Goal: Task Accomplishment & Management: Complete application form

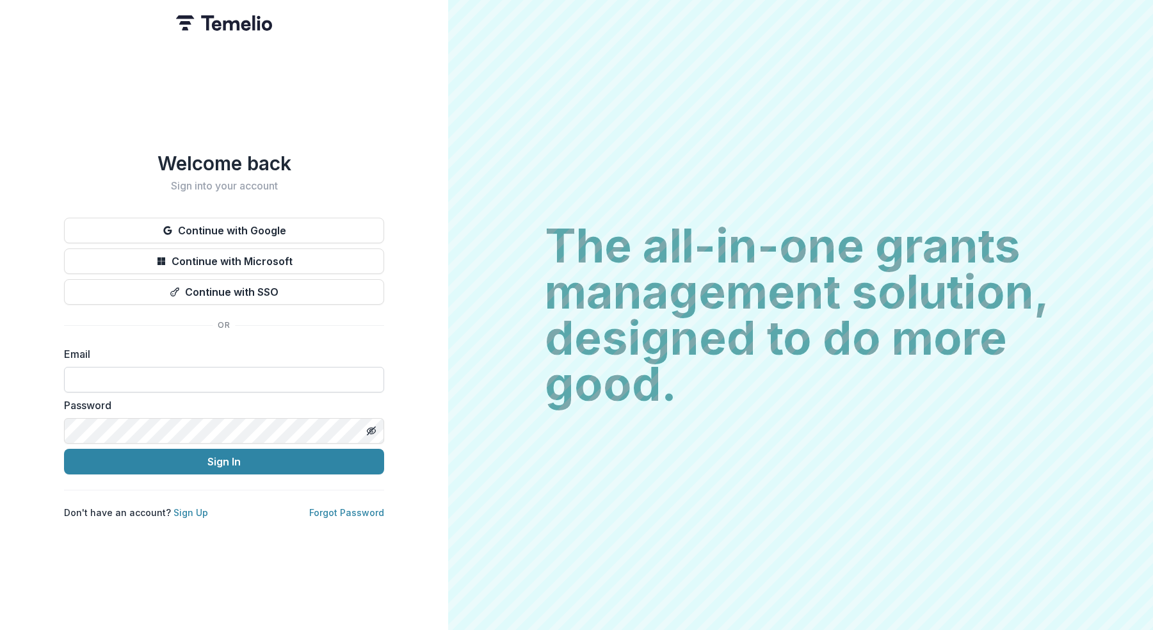
click at [234, 374] on input at bounding box center [224, 380] width 320 height 26
type input "**********"
click at [364, 507] on link "Forgot Password" at bounding box center [346, 512] width 75 height 11
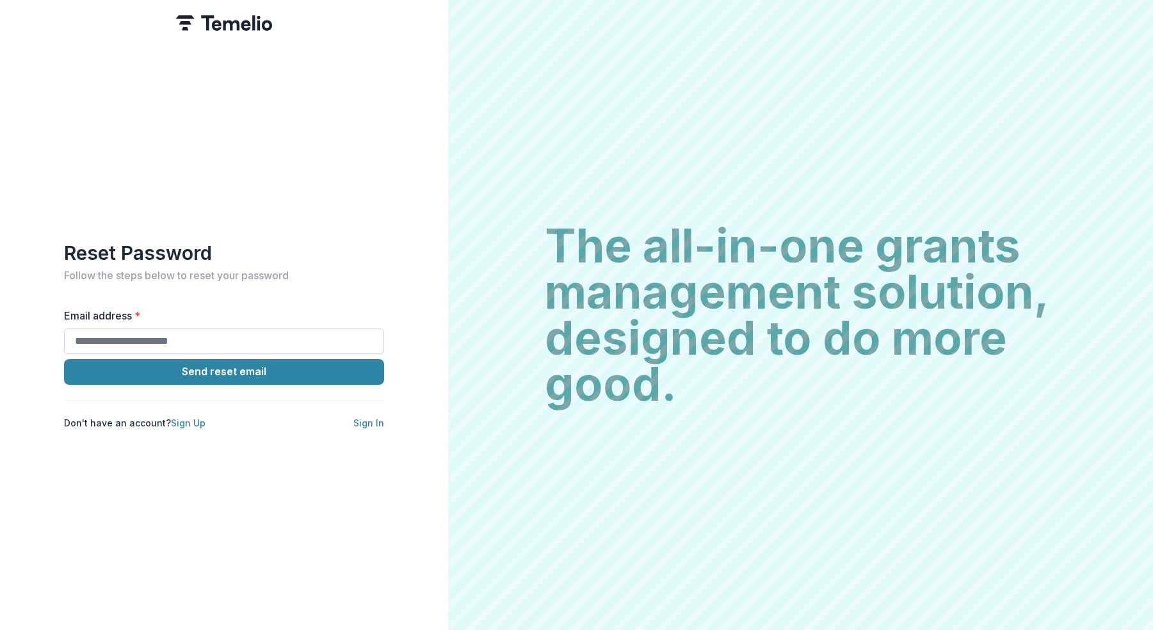
click at [172, 332] on input "Email address *" at bounding box center [224, 341] width 320 height 26
type input "**********"
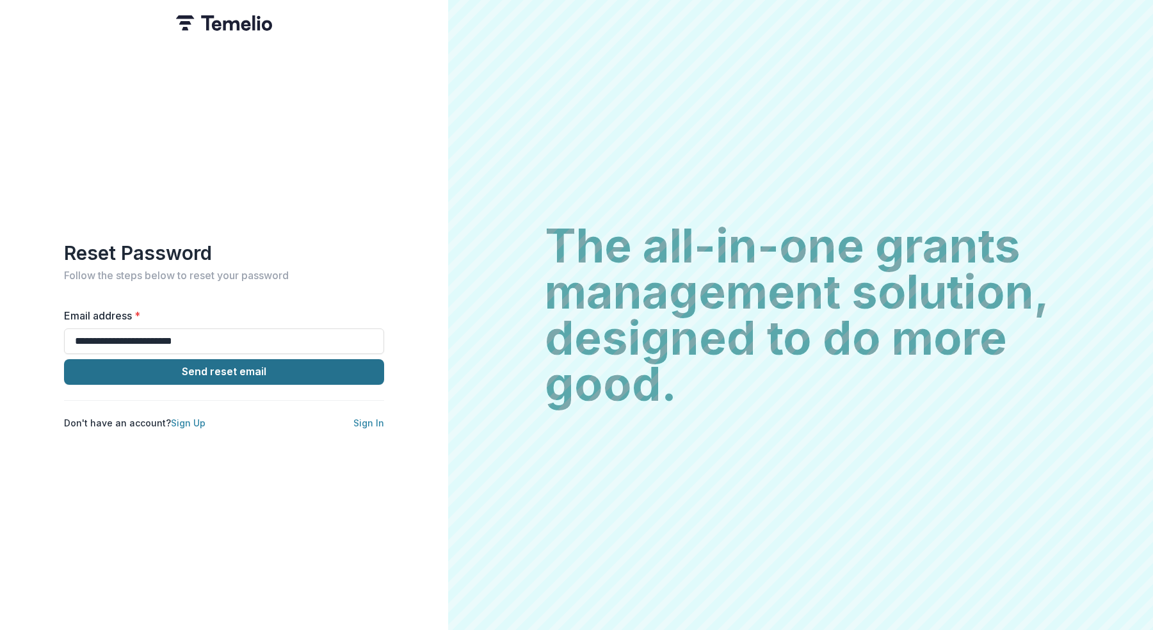
click at [232, 368] on button "Send reset email" at bounding box center [224, 372] width 320 height 26
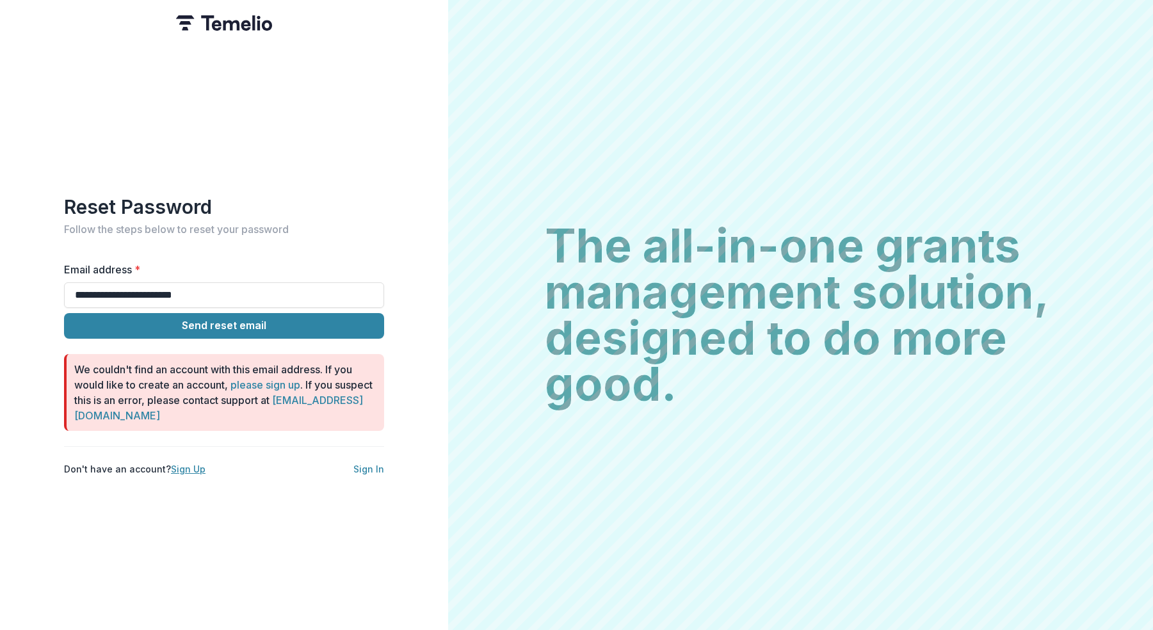
click at [182, 466] on link "Sign Up" at bounding box center [188, 468] width 35 height 11
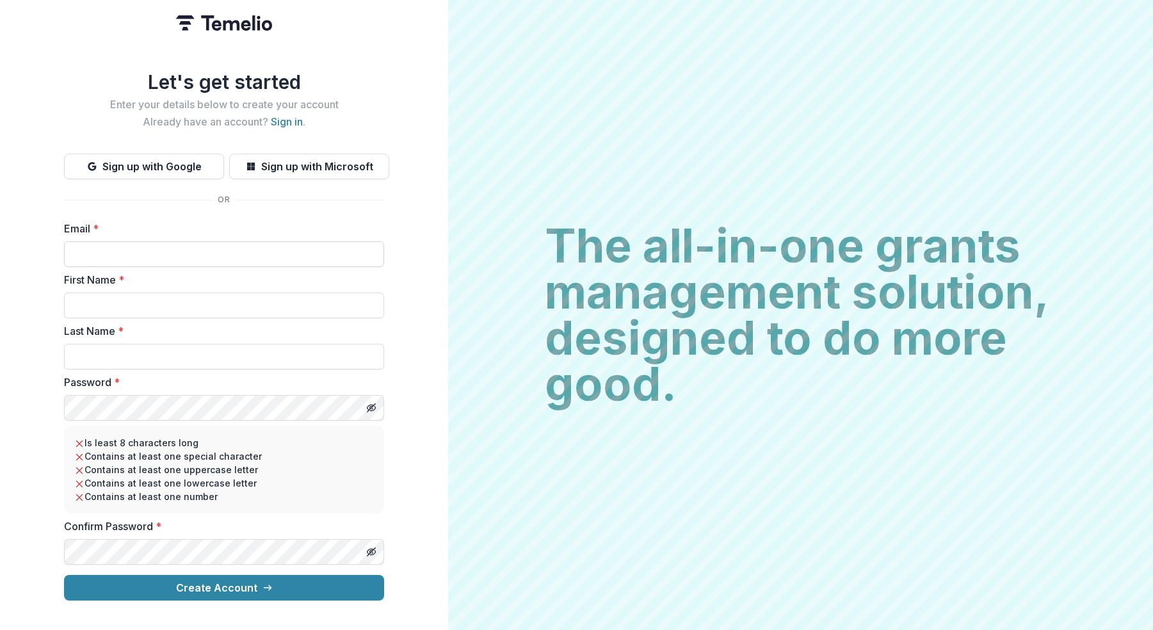
click at [130, 248] on input "Email *" at bounding box center [224, 254] width 320 height 26
type input "**********"
click at [139, 304] on input "First Name *" at bounding box center [224, 306] width 320 height 26
type input "********"
type input "*****"
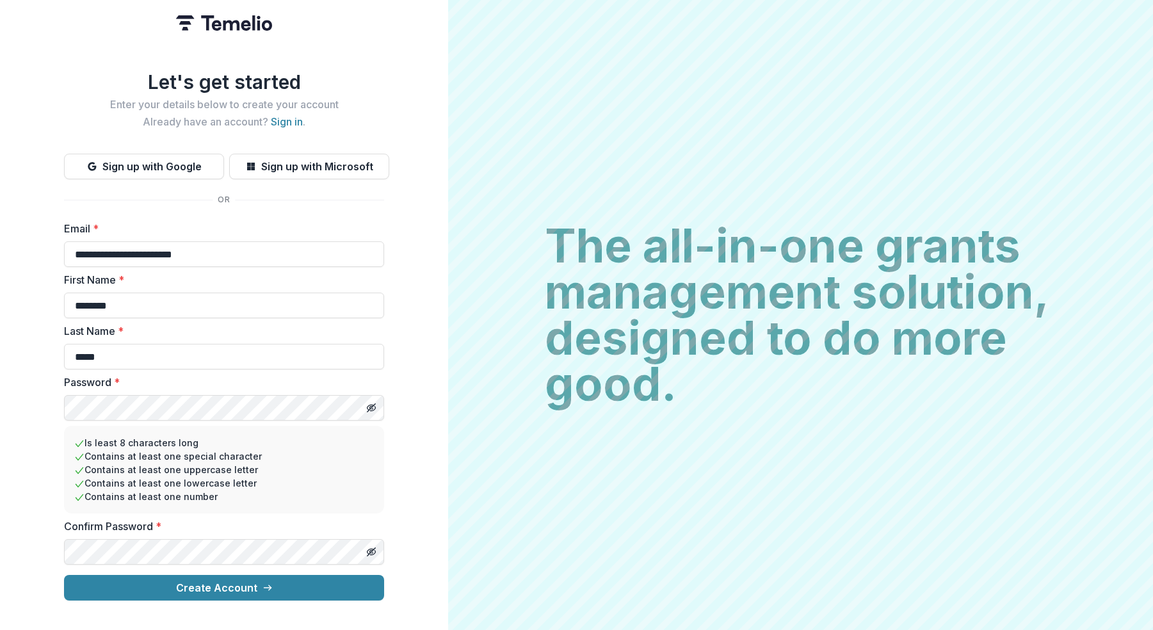
click at [148, 568] on form "**********" at bounding box center [224, 411] width 320 height 380
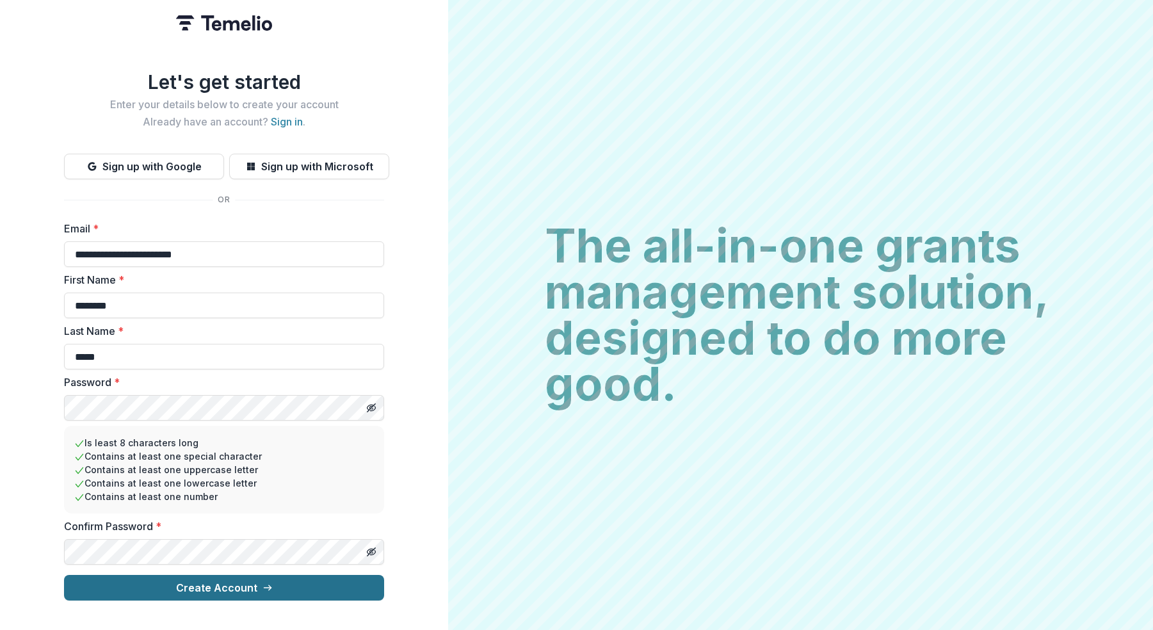
click at [96, 593] on button "Create Account" at bounding box center [224, 588] width 320 height 26
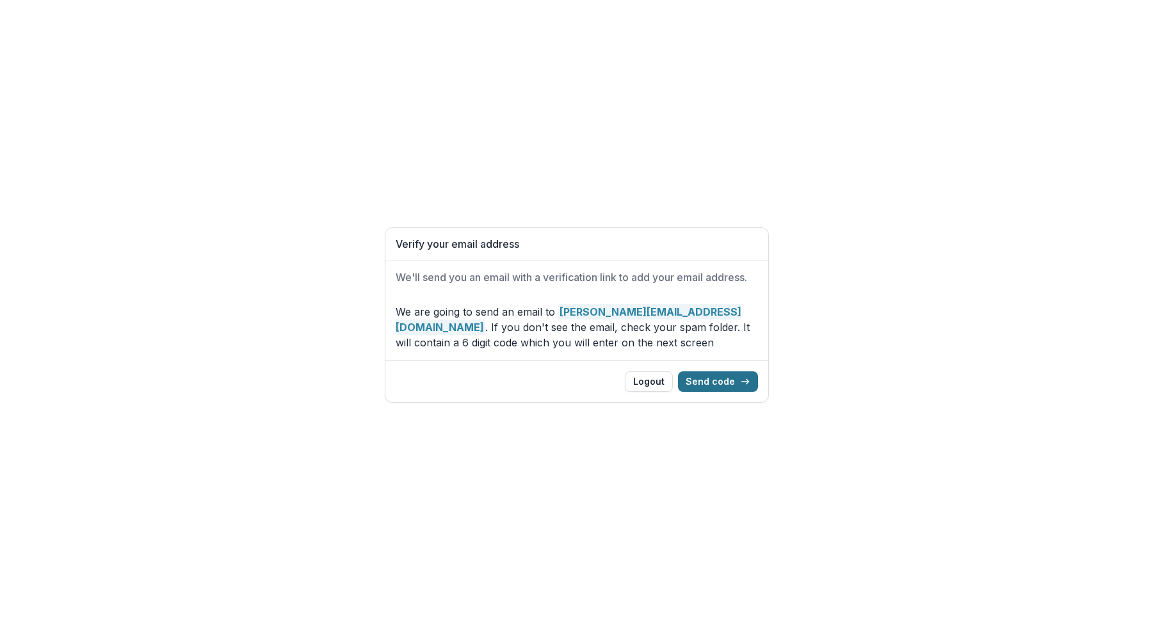
click at [750, 385] on icon "button" at bounding box center [745, 381] width 10 height 10
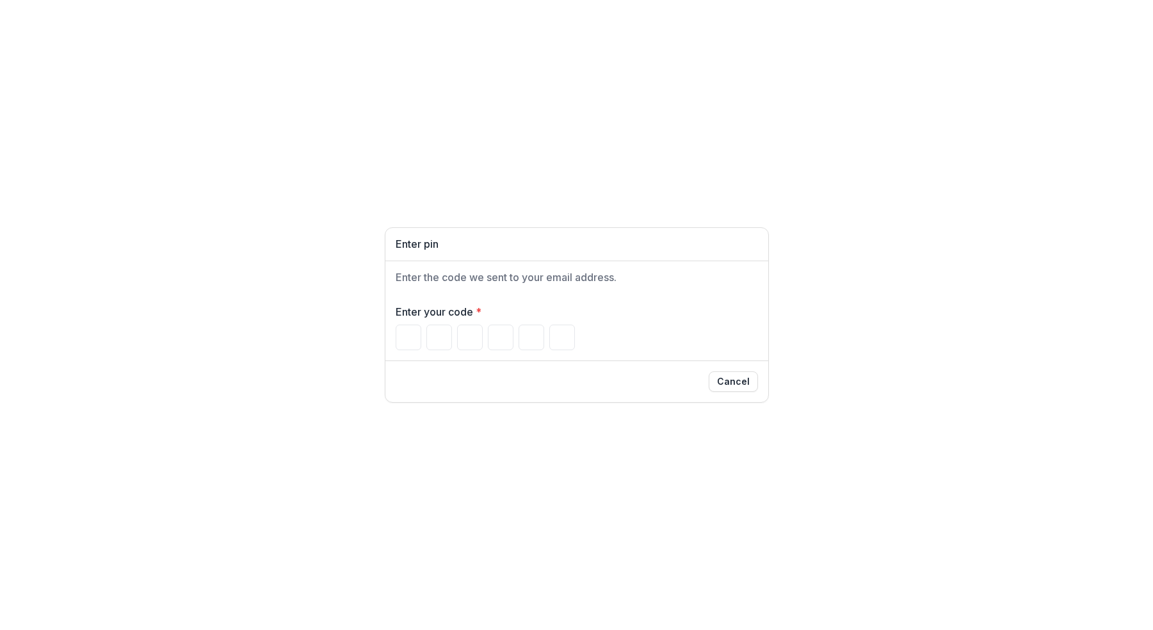
type input "*"
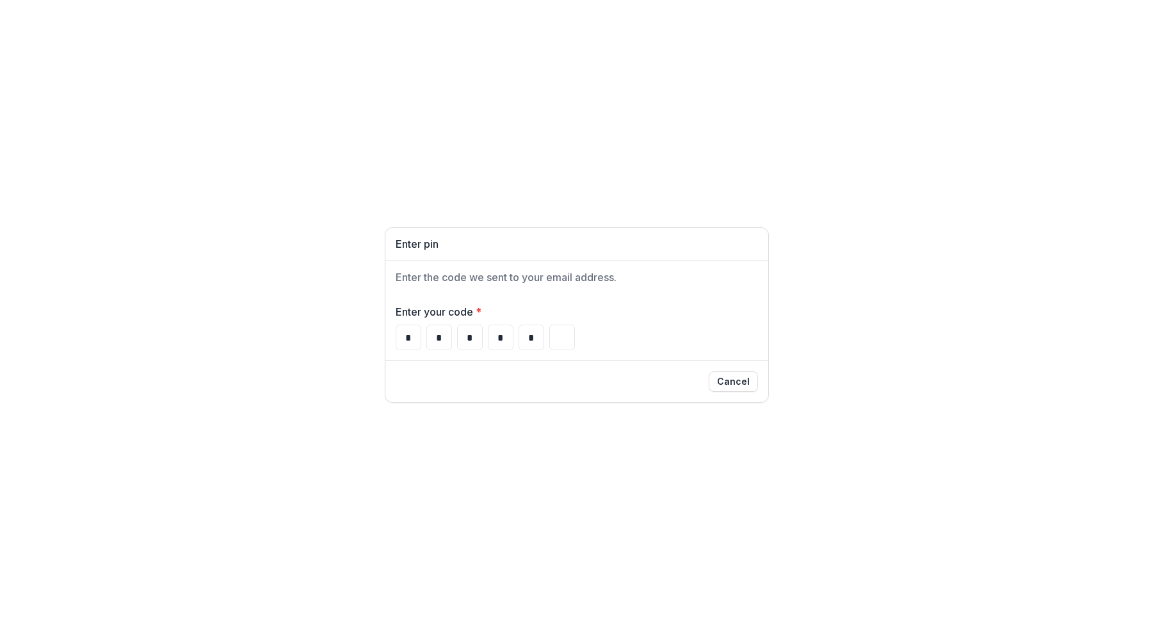
type input "*"
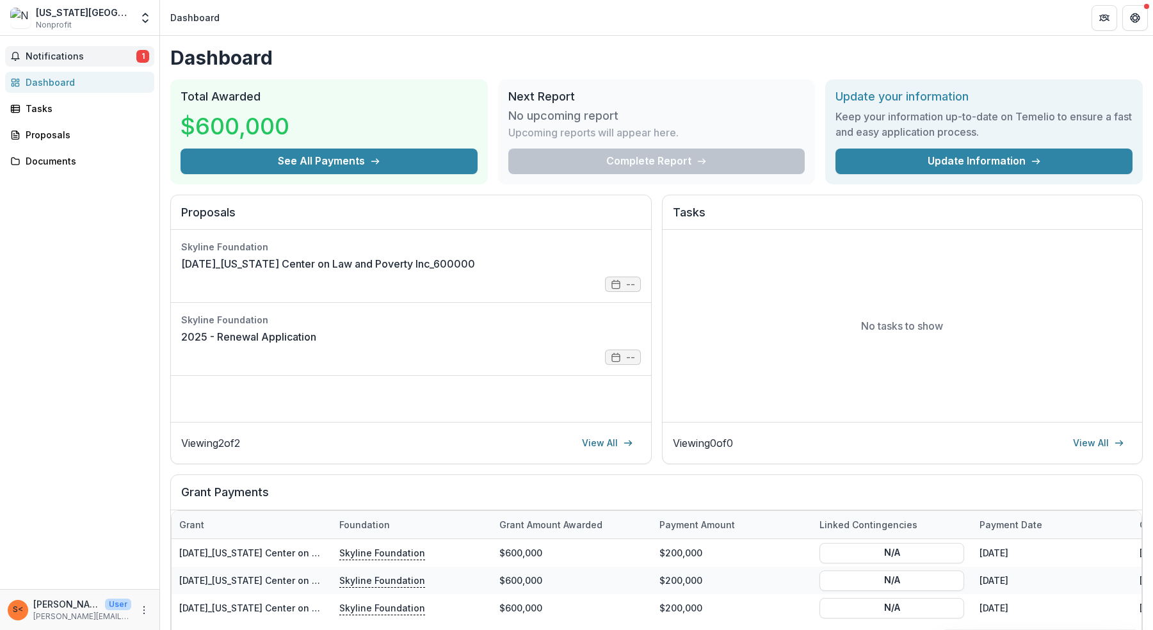
click at [29, 51] on span "Notifications" at bounding box center [81, 56] width 111 height 11
click at [42, 88] on div "Dashboard" at bounding box center [85, 82] width 118 height 13
click at [47, 125] on link "Proposals" at bounding box center [79, 134] width 149 height 21
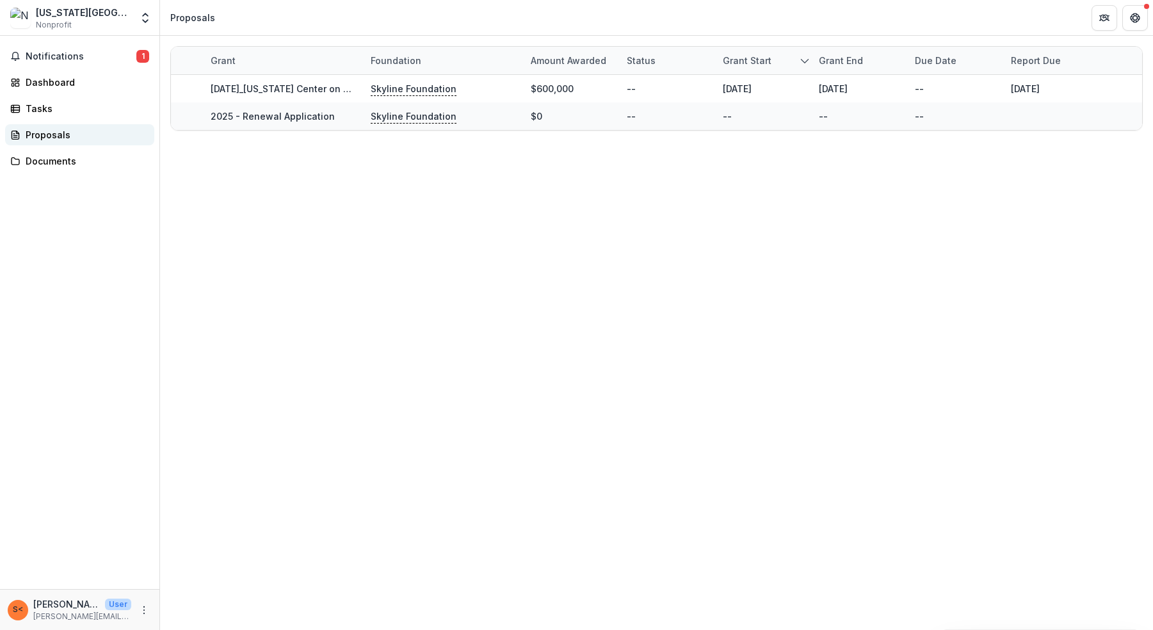
click at [49, 137] on div "Proposals" at bounding box center [85, 134] width 118 height 13
click at [44, 165] on div "Documents" at bounding box center [85, 160] width 118 height 13
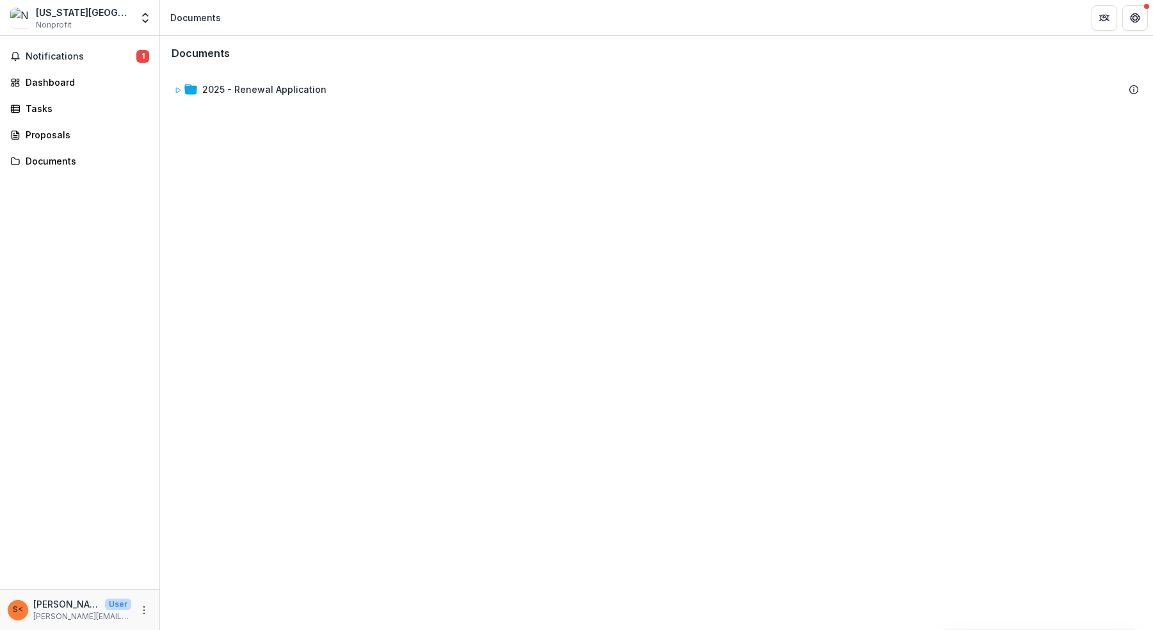
click at [252, 77] on div "2025 - Renewal Application" at bounding box center [656, 89] width 990 height 39
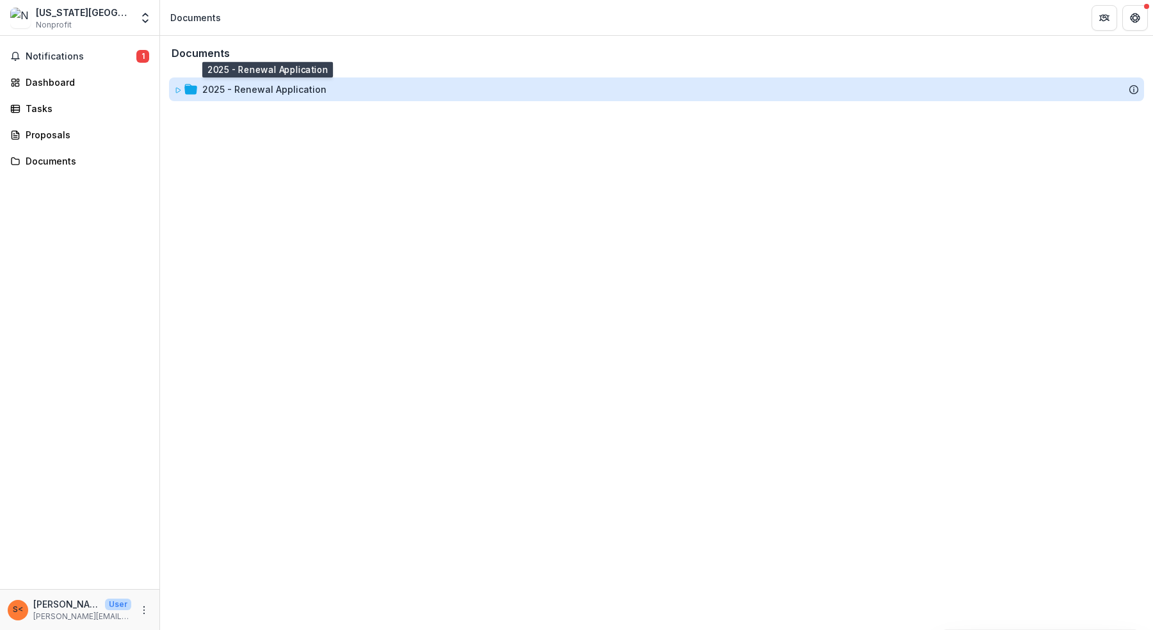
click at [250, 86] on div "2025 - Renewal Application" at bounding box center [264, 89] width 124 height 13
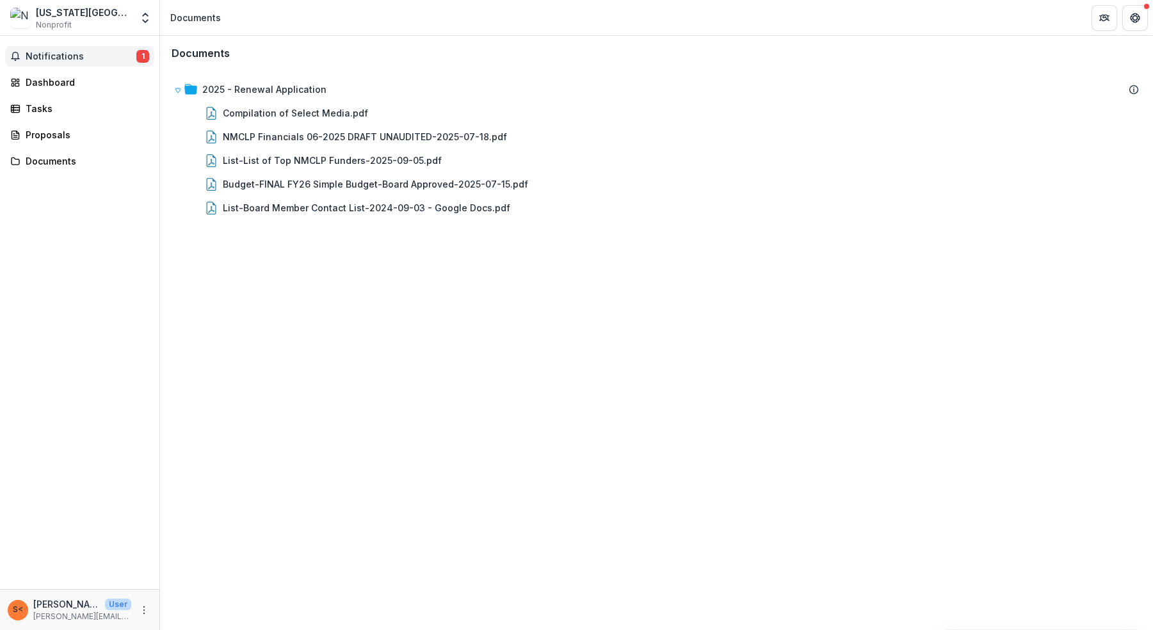
click at [58, 62] on button "Notifications 1" at bounding box center [79, 56] width 149 height 20
click at [52, 78] on div "Dashboard" at bounding box center [85, 82] width 118 height 13
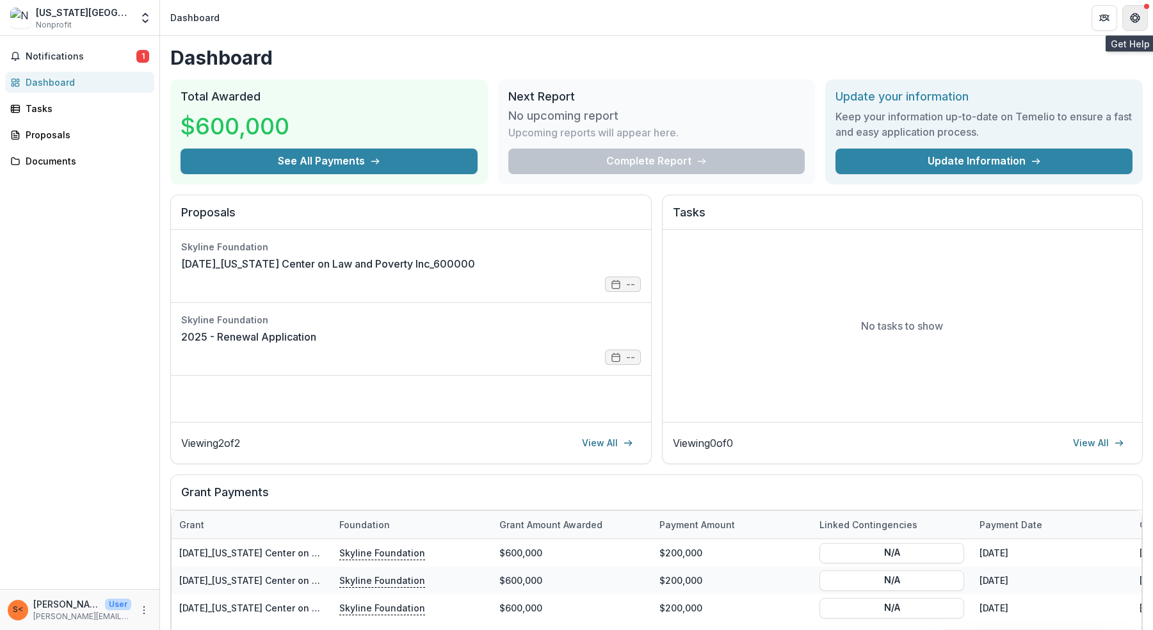
click at [1133, 20] on icon "Get Help" at bounding box center [1135, 18] width 10 height 10
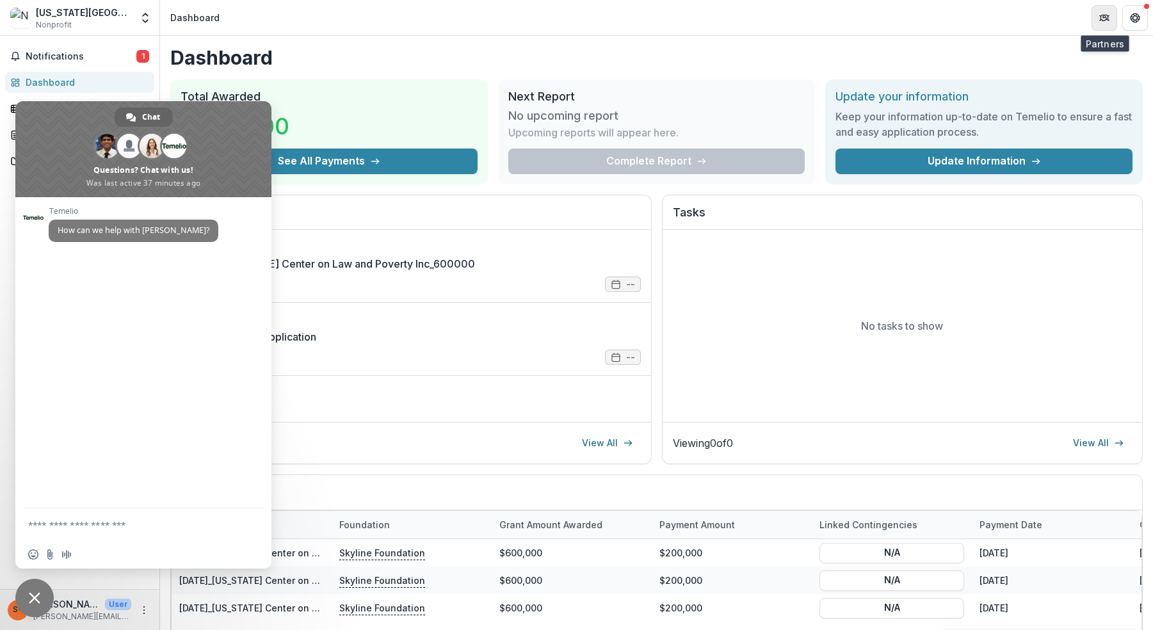
click at [1102, 22] on icon "Partners" at bounding box center [1104, 18] width 10 height 10
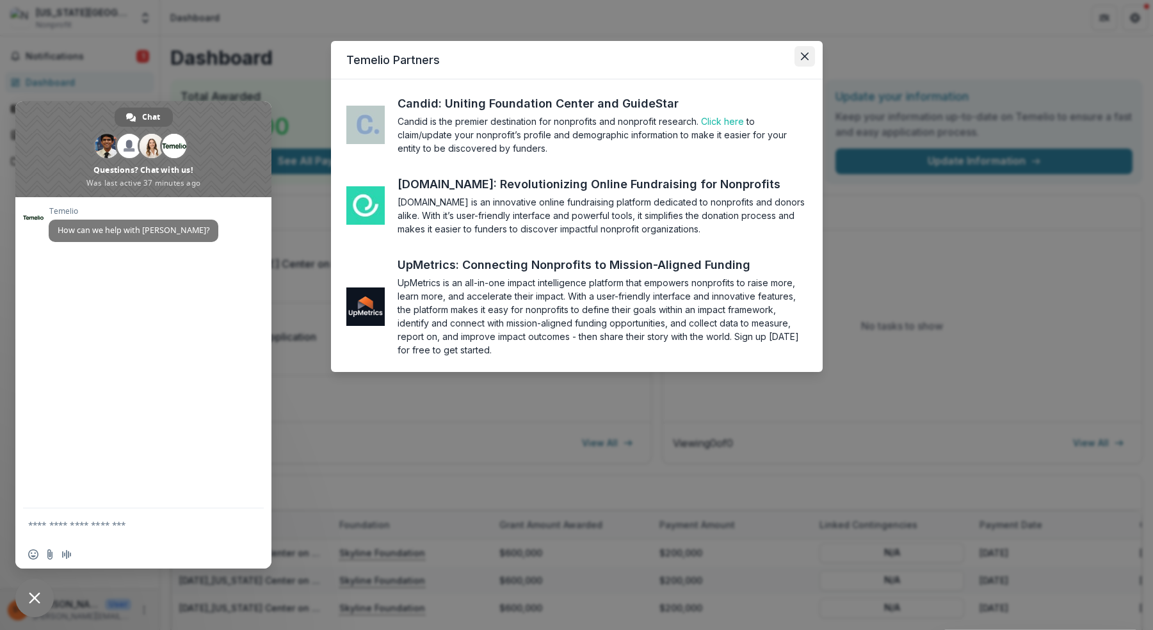
click at [806, 56] on section "Temelio Partners Candid: Uniting Foundation Center and GuideStar Candid is the …" at bounding box center [577, 206] width 492 height 331
click at [805, 57] on icon "Close" at bounding box center [804, 56] width 8 height 8
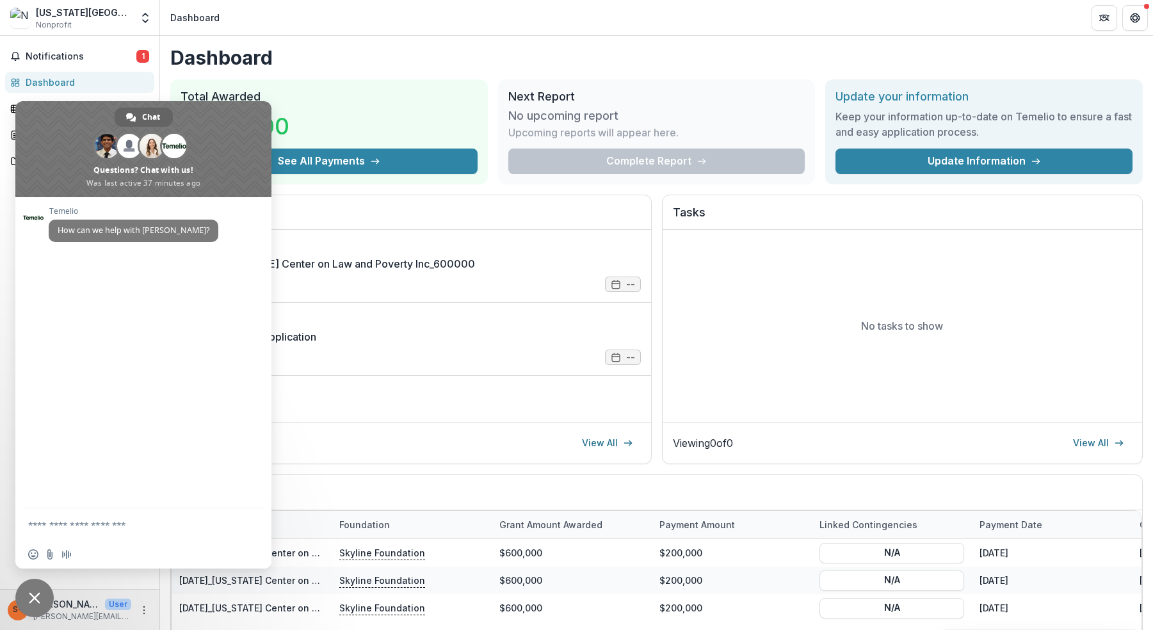
click at [346, 40] on div "Dashboard Total Awarded $600,000 See All Payments Next Report No upcoming repor…" at bounding box center [656, 425] width 993 height 778
click at [111, 13] on div "New Mexico Center on Law and Poverty Inc" at bounding box center [83, 12] width 95 height 13
click at [83, 15] on div "New Mexico Center on Law and Poverty Inc" at bounding box center [83, 12] width 95 height 13
click at [322, 66] on h1 "Dashboard" at bounding box center [656, 57] width 972 height 23
